Goal: Information Seeking & Learning: Learn about a topic

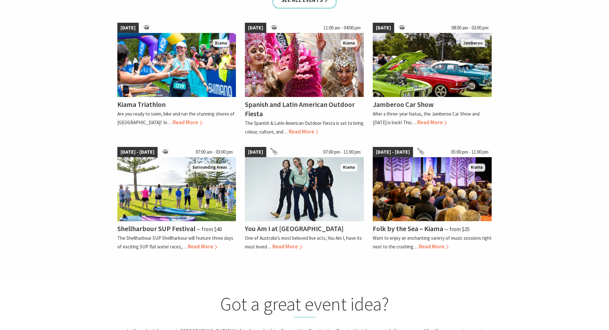
scroll to position [416, 0]
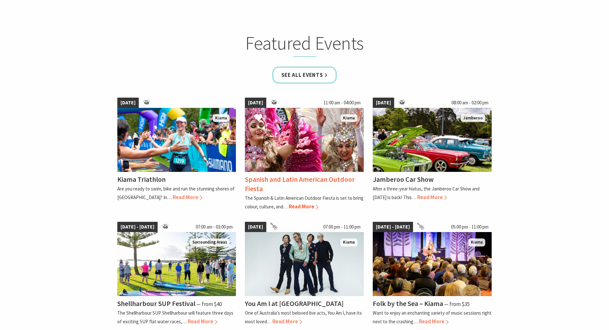
click at [307, 204] on span "Read More" at bounding box center [304, 206] width 30 height 7
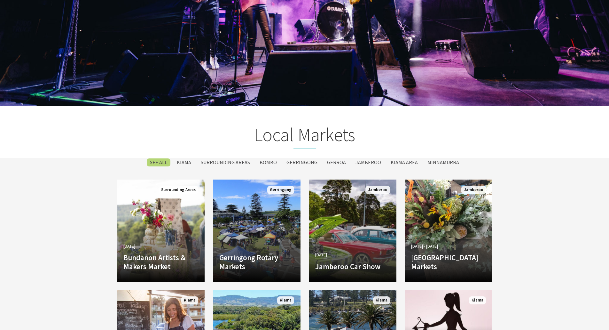
scroll to position [1119, 0]
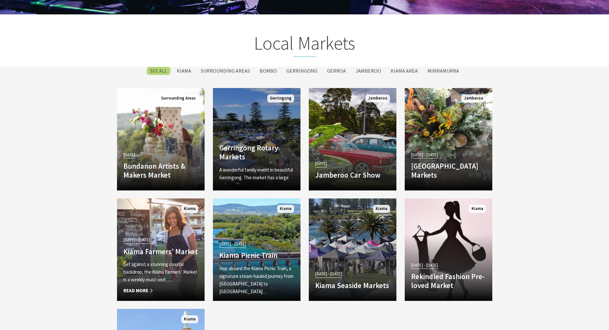
click at [267, 144] on h4 "Gerringong Rotary Markets" at bounding box center [256, 152] width 75 height 18
